Goal: Transaction & Acquisition: Purchase product/service

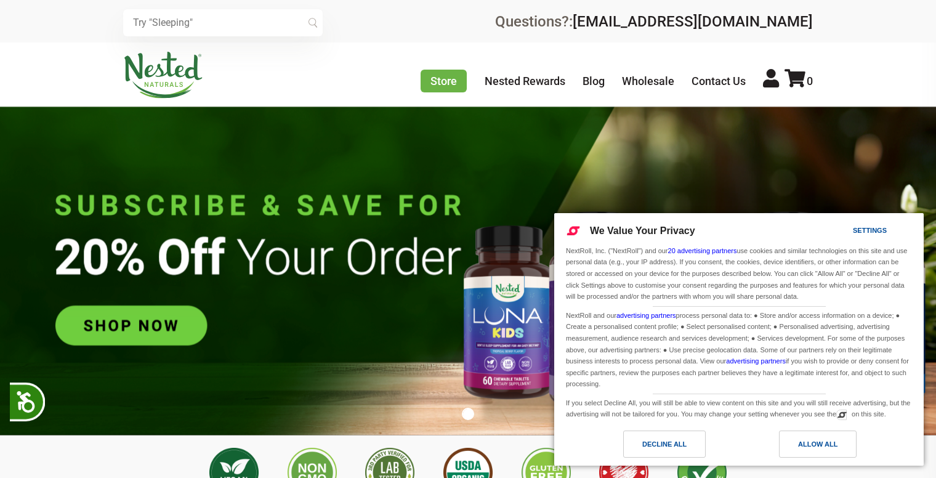
scroll to position [0, 216]
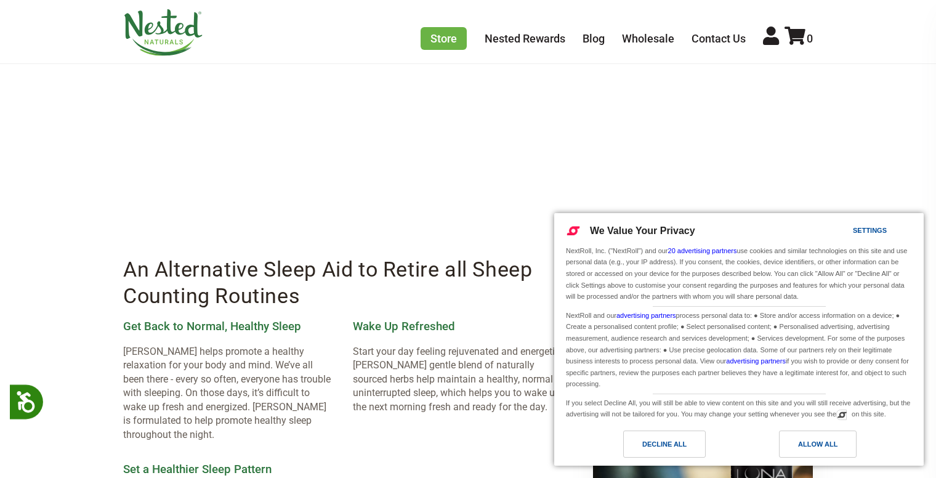
scroll to position [1434, 0]
